Goal: Task Accomplishment & Management: Manage account settings

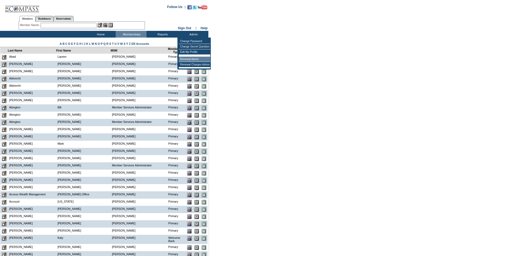
click at [187, 59] on td "Renewal Admin" at bounding box center [194, 59] width 31 height 5
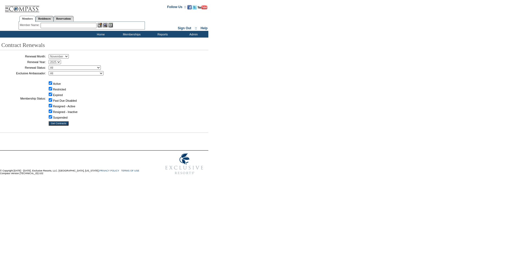
click at [68, 56] on select "January February March April May June July August September October November De…" at bounding box center [59, 56] width 20 height 4
select select "9"
click at [51, 54] on select "January February March April May June July August September October November De…" at bounding box center [59, 56] width 20 height 4
click at [73, 68] on select "All Not Started Pending Approved Election Made Election Changed No Response Man…" at bounding box center [75, 68] width 52 height 4
select select "5"
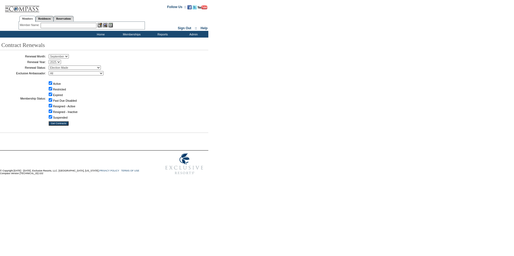
click at [51, 66] on select "All Not Started Pending Approved Election Made Election Changed No Response Man…" at bounding box center [75, 68] width 52 height 4
click at [64, 126] on input "Get Contracts" at bounding box center [59, 124] width 20 height 4
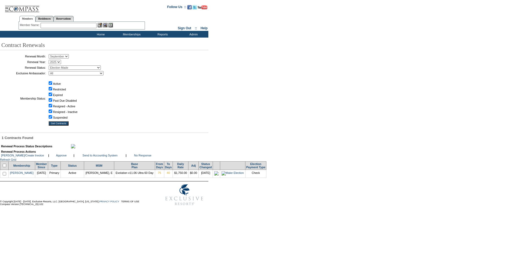
click at [5, 176] on input "checkbox" at bounding box center [4, 173] width 3 height 3
checkbox input "true"
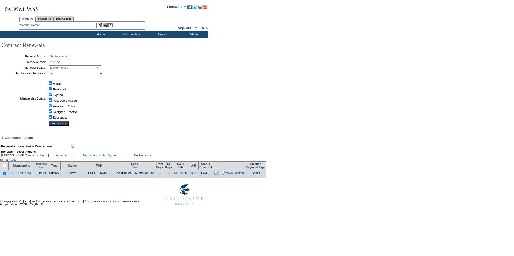
click at [104, 157] on link "Send to Accounting System" at bounding box center [100, 155] width 35 height 3
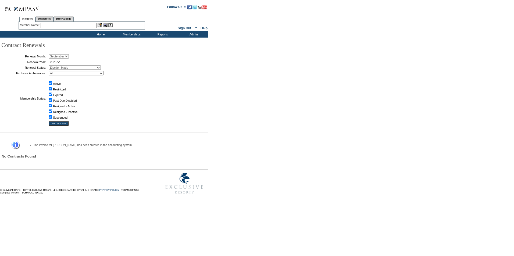
click at [50, 26] on input "text" at bounding box center [69, 25] width 56 height 5
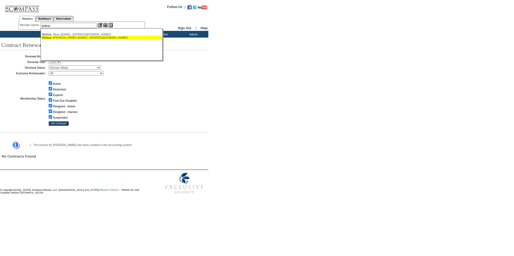
click at [60, 37] on div "Bellow , Dan (bbellow@comcast.net)" at bounding box center [101, 37] width 118 height 3
type input "Bellow, Dan (bbellow@comcast.net)"
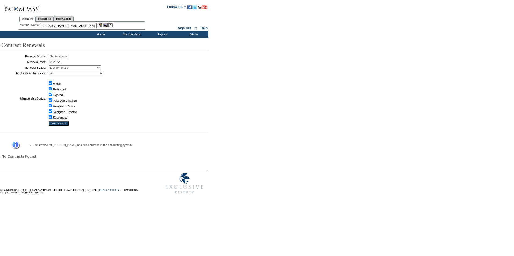
click at [100, 25] on img at bounding box center [100, 25] width 5 height 5
